Goal: Check status: Check status

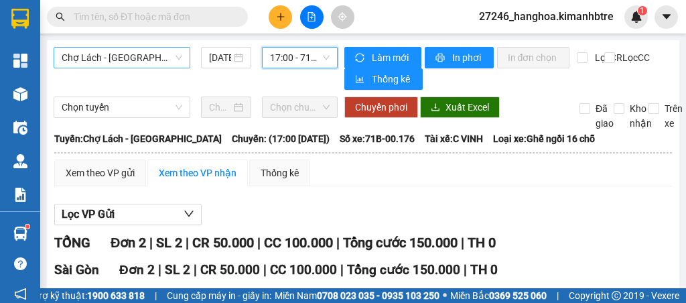
click at [103, 54] on span "Chợ Lách - [GEOGRAPHIC_DATA]" at bounding box center [122, 58] width 121 height 20
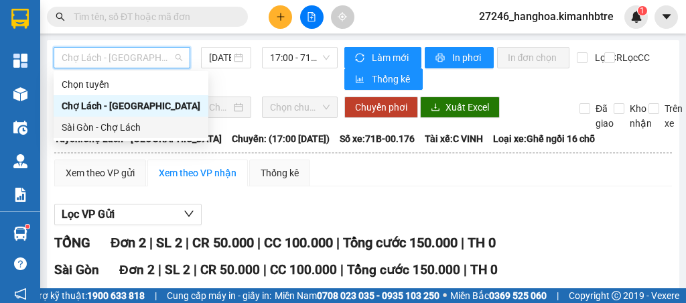
click at [106, 131] on div "Sài Gòn - Chợ Lách" at bounding box center [131, 127] width 139 height 15
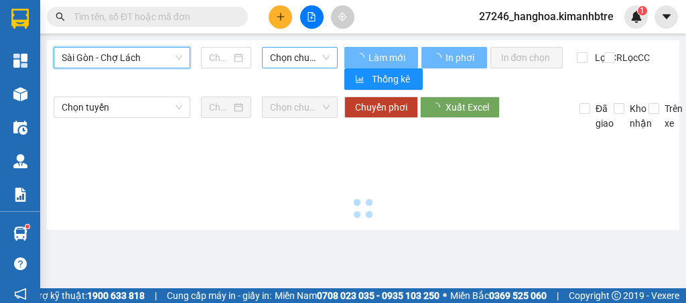
type input "[DATE]"
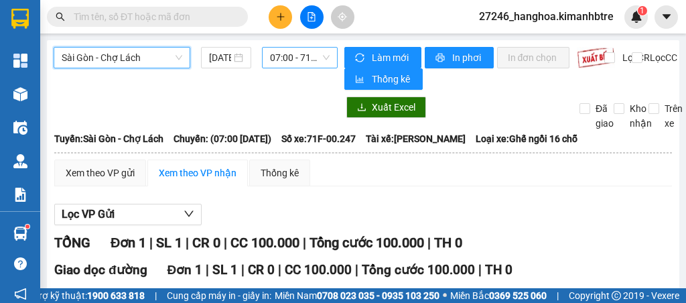
click at [287, 60] on span "07:00 - 71F-00.247" at bounding box center [299, 58] width 59 height 20
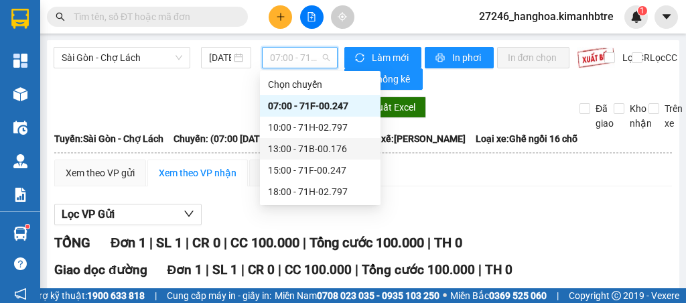
click at [289, 145] on div "13:00 - 71B-00.176" at bounding box center [320, 148] width 104 height 15
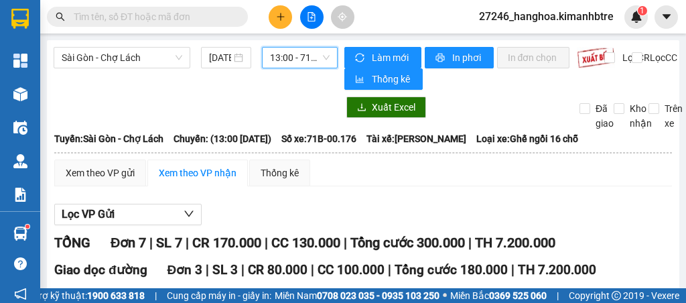
click at [287, 58] on span "13:00 - 71B-00.176" at bounding box center [299, 58] width 59 height 20
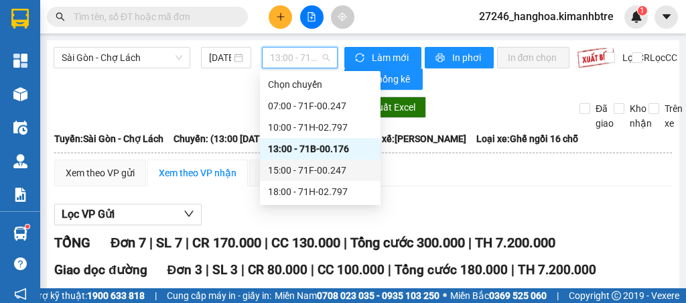
click at [288, 165] on div "15:00 - 71F-00.247" at bounding box center [320, 170] width 104 height 15
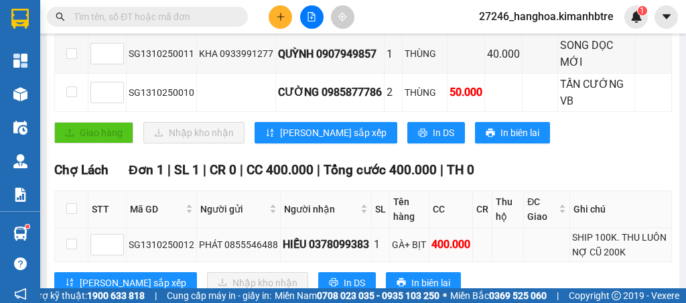
scroll to position [338, 0]
